Goal: Navigation & Orientation: Understand site structure

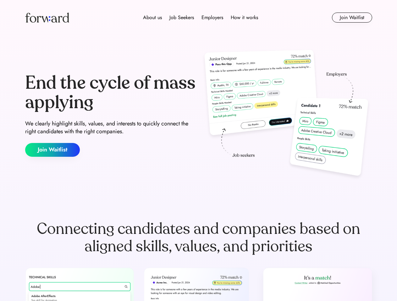
click at [198, 151] on div "End the cycle of mass applying We clearly highlight skills, values, and interes…" at bounding box center [198, 115] width 347 height 135
click at [198, 18] on div "About us Job Seekers Employers How it works" at bounding box center [200, 18] width 247 height 8
click at [47, 18] on img at bounding box center [47, 18] width 44 height 10
click at [200, 18] on div "About us Job Seekers Employers How it works" at bounding box center [200, 18] width 247 height 8
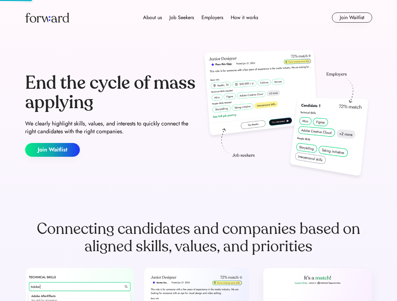
click at [152, 18] on div "About us" at bounding box center [152, 18] width 19 height 8
click at [181, 18] on div "Job Seekers" at bounding box center [181, 18] width 24 height 8
click at [212, 18] on div "Employers" at bounding box center [212, 18] width 22 height 8
click at [244, 18] on div "How it works" at bounding box center [243, 18] width 27 height 8
click at [351, 18] on button "Join Waitlist" at bounding box center [352, 18] width 40 height 10
